Goal: Find specific page/section: Find specific page/section

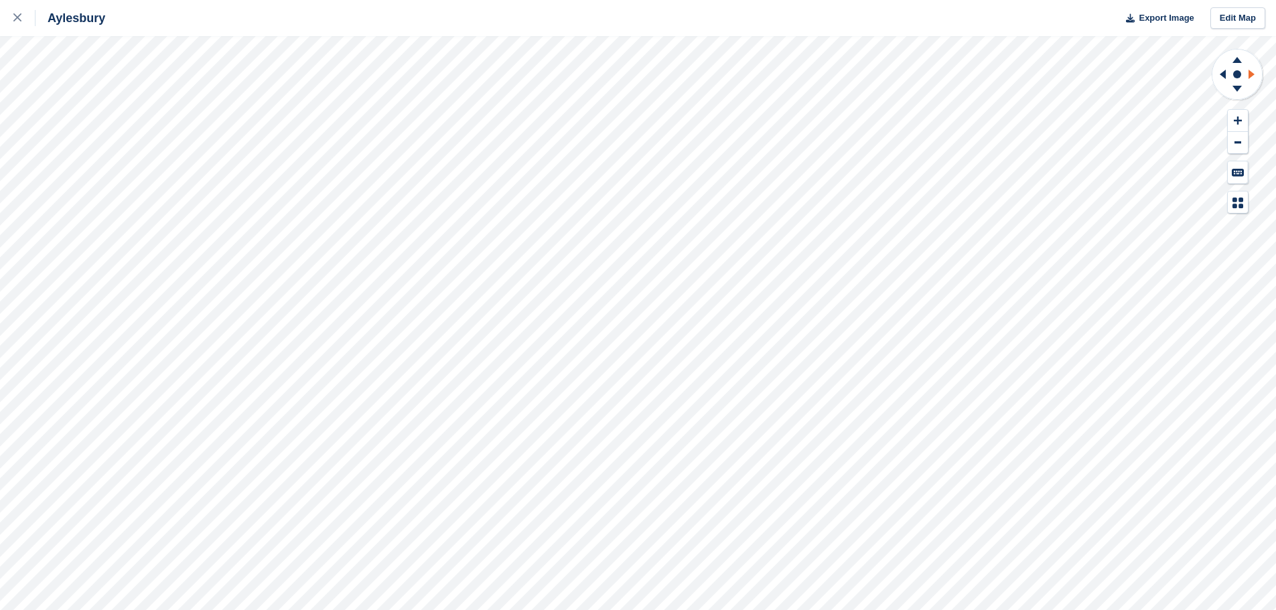
click at [1251, 76] on icon at bounding box center [1251, 74] width 6 height 9
click at [1236, 119] on icon at bounding box center [1238, 120] width 8 height 9
click at [1241, 119] on icon at bounding box center [1238, 120] width 8 height 9
click at [1236, 62] on icon at bounding box center [1236, 60] width 9 height 6
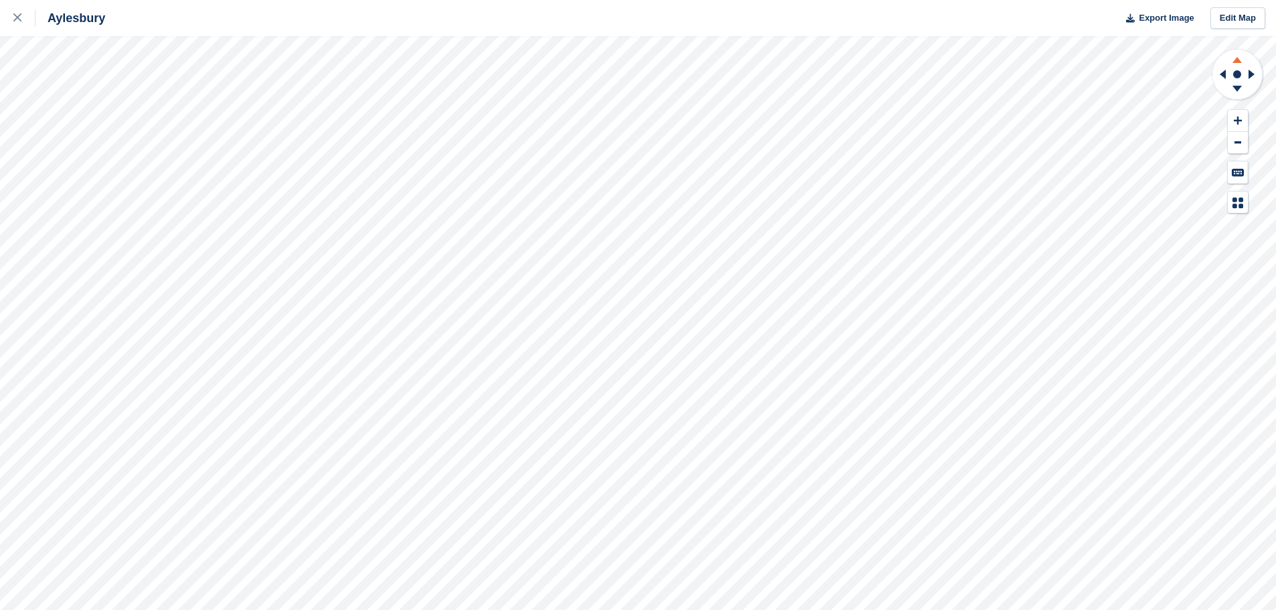
click at [1236, 62] on icon at bounding box center [1236, 60] width 9 height 6
click at [1244, 71] on rect at bounding box center [1237, 74] width 16 height 16
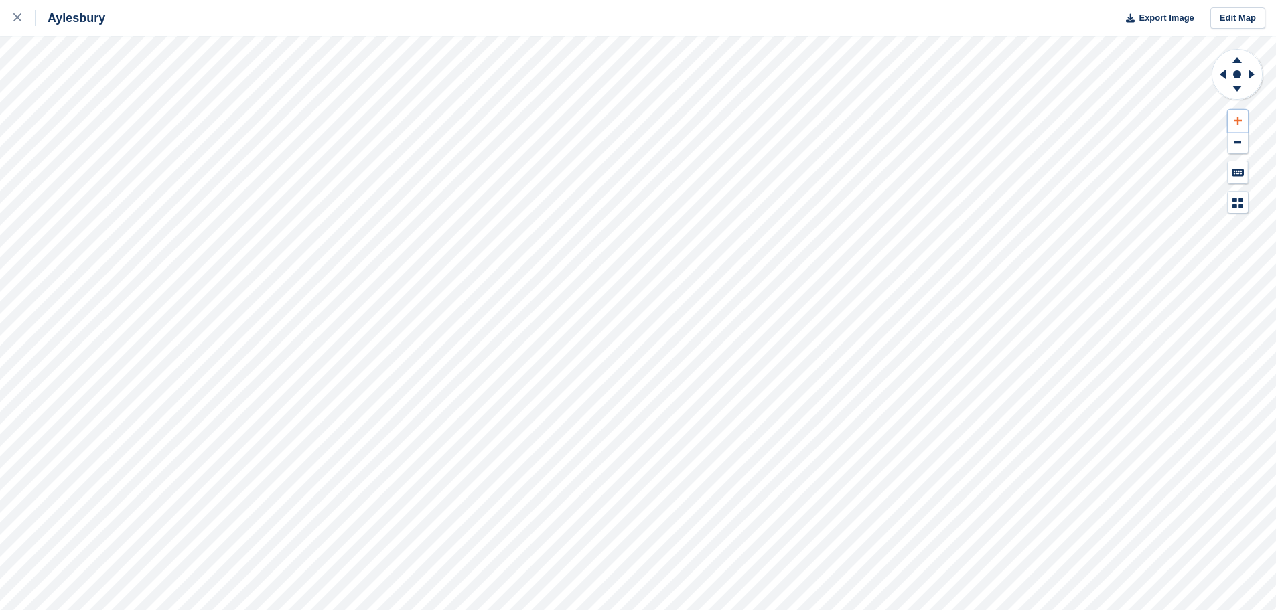
click at [1235, 117] on icon at bounding box center [1238, 120] width 8 height 9
click at [1238, 61] on icon at bounding box center [1236, 60] width 9 height 6
click at [1238, 60] on icon at bounding box center [1236, 60] width 9 height 6
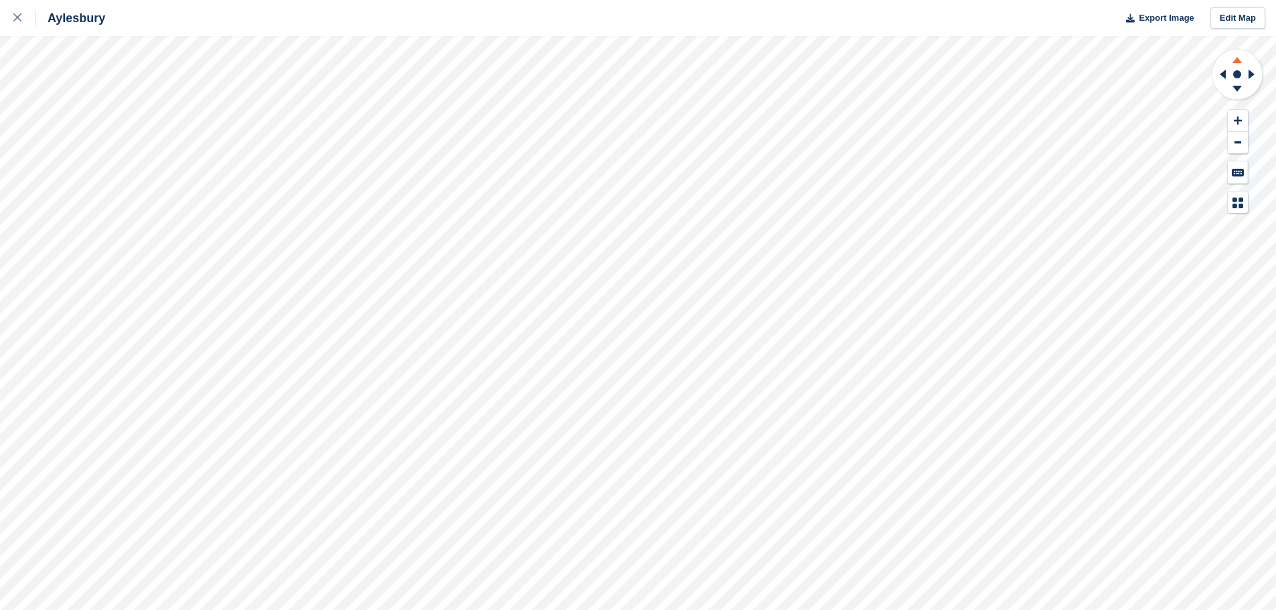
click at [1238, 60] on icon at bounding box center [1236, 60] width 9 height 6
click at [1240, 113] on button at bounding box center [1238, 121] width 20 height 22
click at [1240, 60] on icon at bounding box center [1237, 58] width 35 height 17
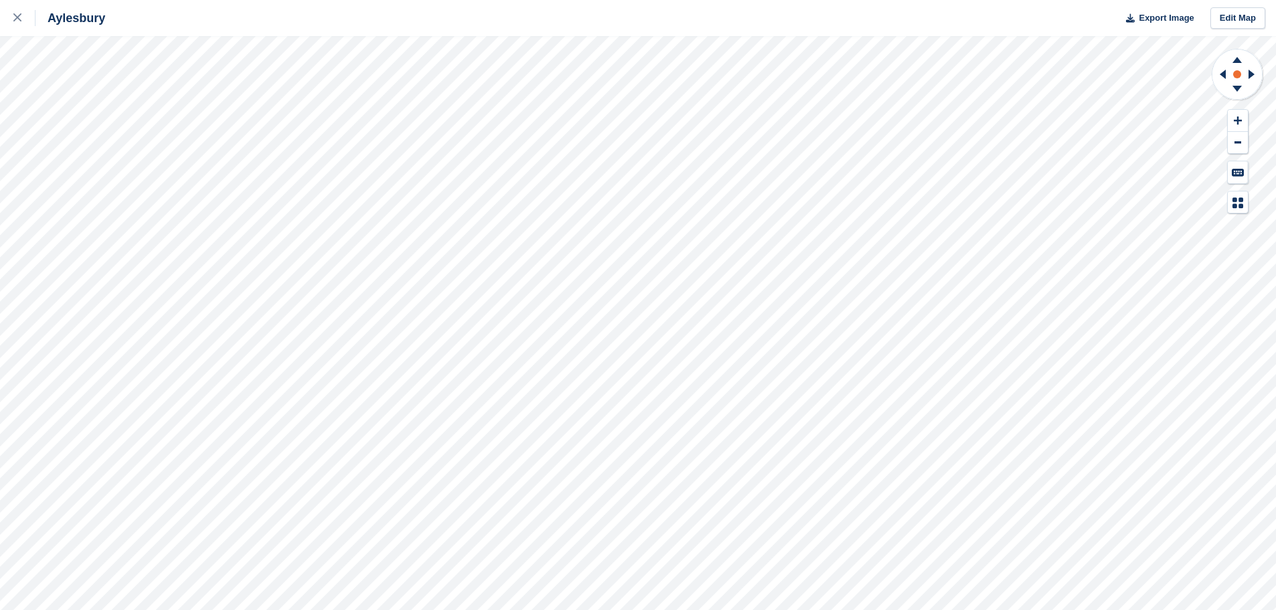
click at [1240, 82] on rect at bounding box center [1237, 74] width 16 height 16
click at [1234, 121] on icon at bounding box center [1238, 120] width 8 height 9
click at [1234, 120] on icon at bounding box center [1238, 120] width 8 height 9
click at [1234, 62] on icon at bounding box center [1236, 60] width 9 height 6
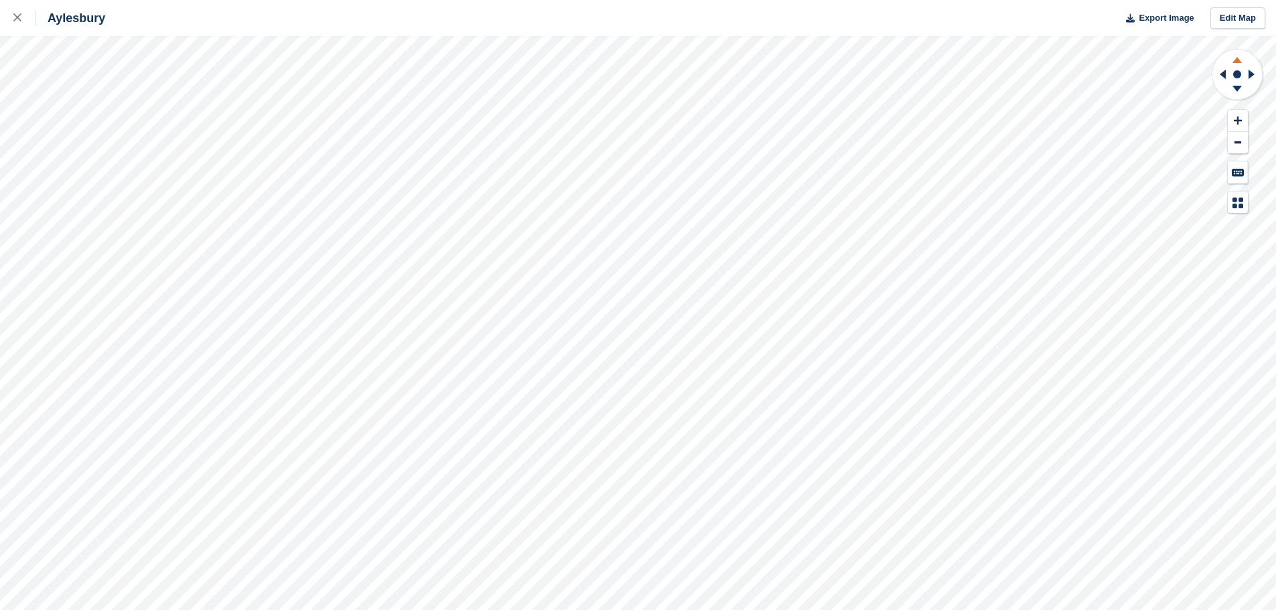
click at [1234, 62] on icon at bounding box center [1236, 60] width 9 height 6
click at [1238, 115] on button at bounding box center [1238, 121] width 20 height 22
click at [1236, 62] on icon at bounding box center [1236, 60] width 9 height 6
click at [1236, 117] on icon at bounding box center [1238, 120] width 8 height 9
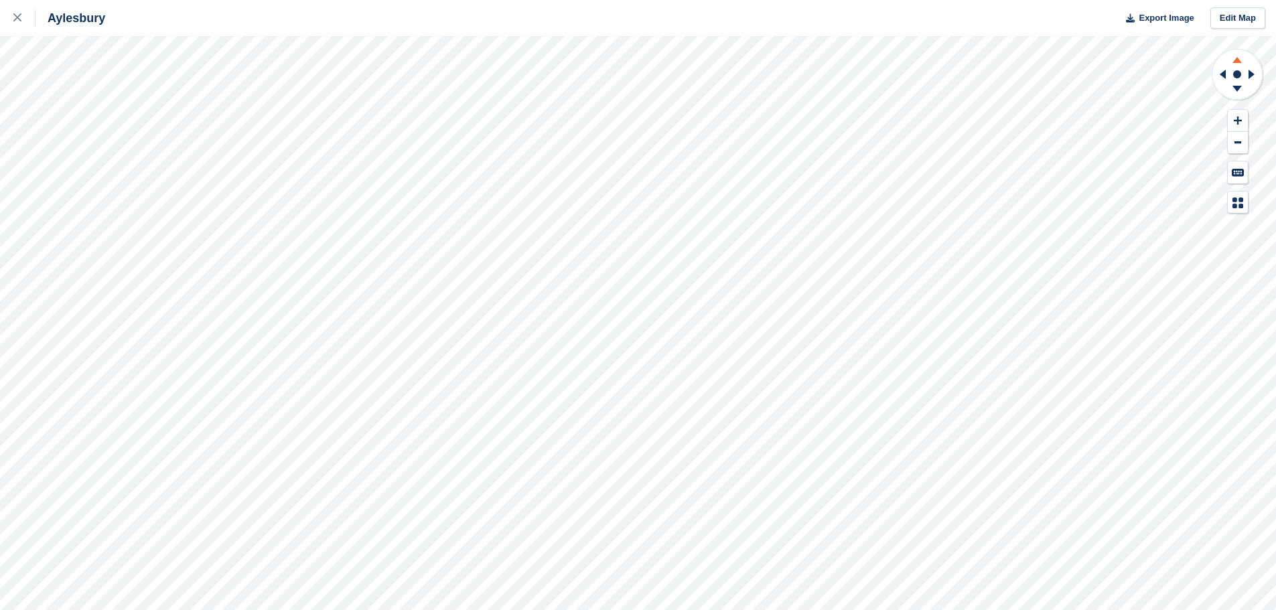
click at [1238, 60] on icon at bounding box center [1236, 60] width 9 height 6
click at [1249, 72] on icon at bounding box center [1251, 74] width 6 height 9
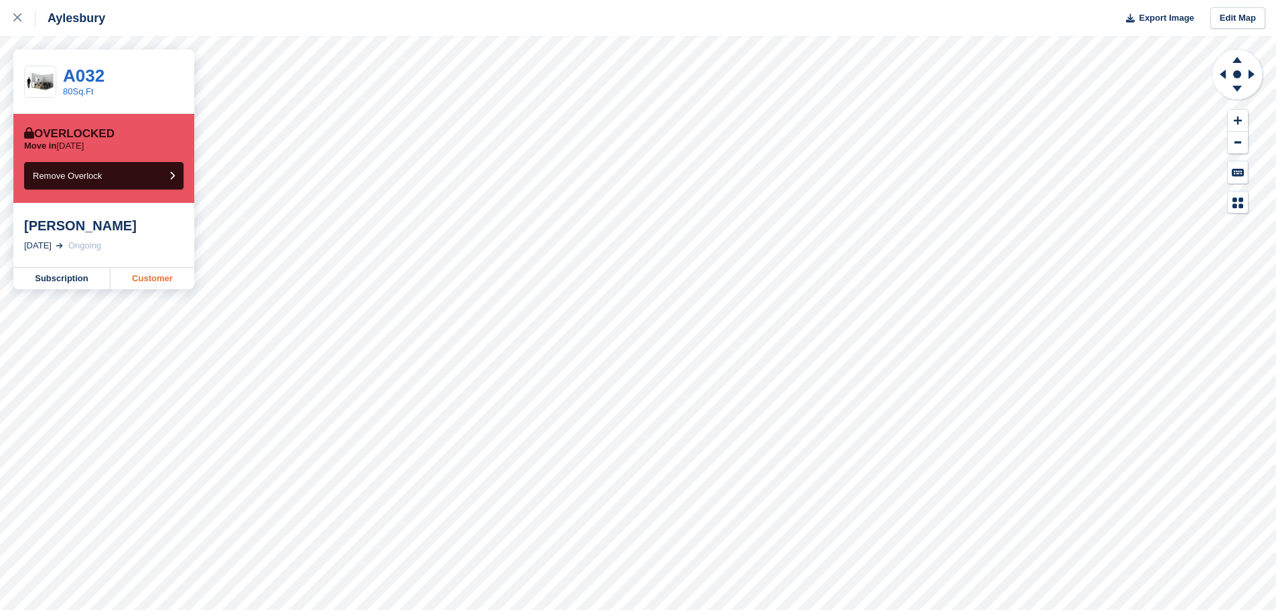
click at [140, 279] on link "Customer" at bounding box center [153, 278] width 84 height 21
click at [159, 279] on link "Customer" at bounding box center [153, 278] width 84 height 21
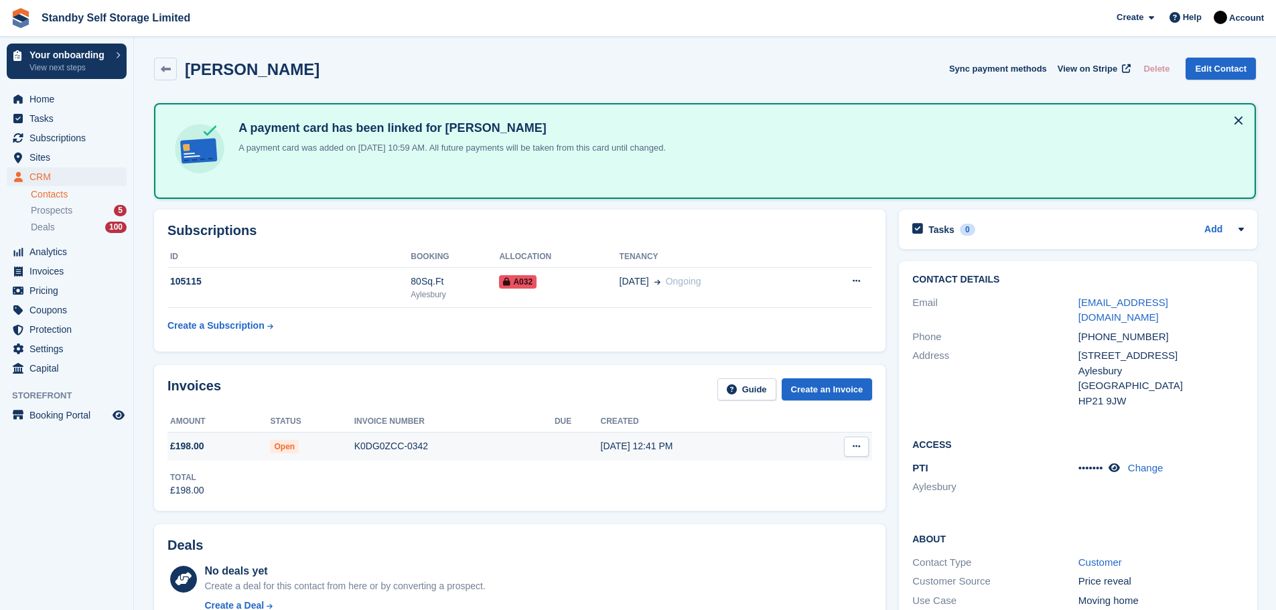
click at [392, 443] on div "K0DG0ZCC-0342" at bounding box center [454, 446] width 200 height 14
